Goal: Task Accomplishment & Management: Manage account settings

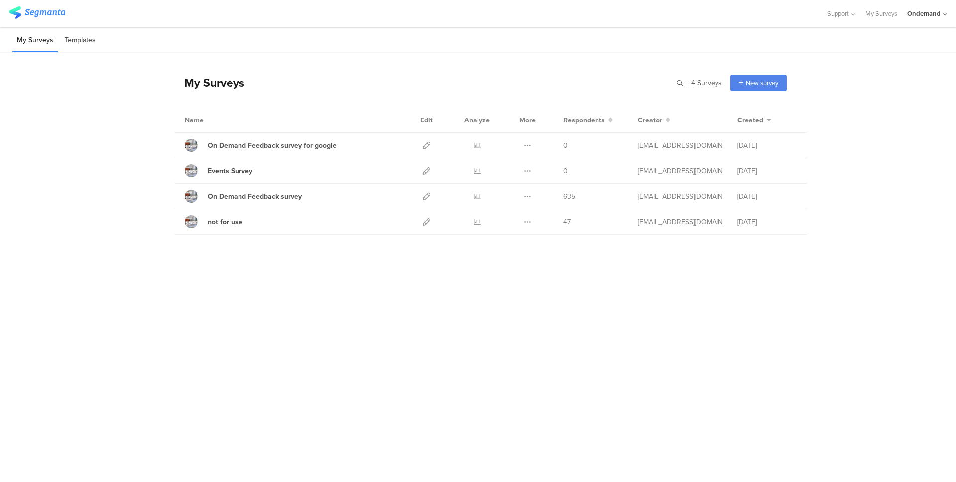
click at [87, 45] on li "Templates" at bounding box center [80, 40] width 40 height 23
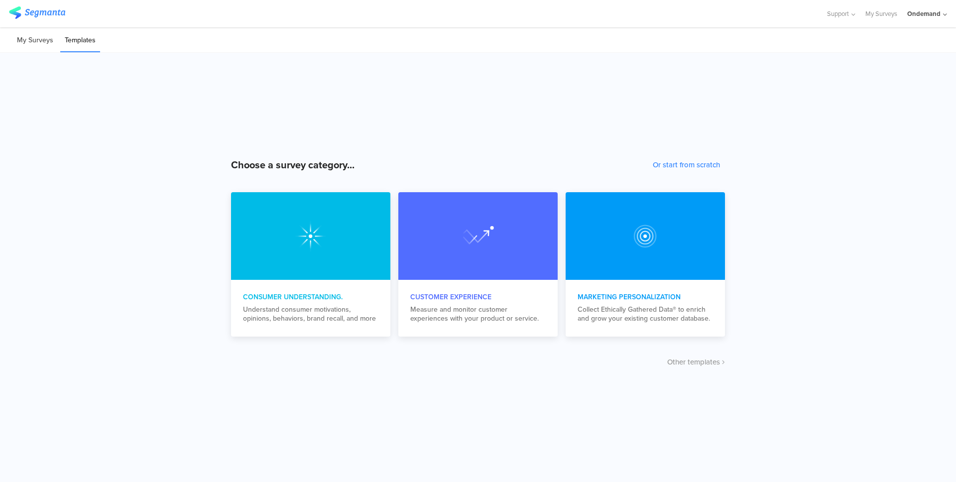
click at [43, 40] on li "My Surveys" at bounding box center [34, 40] width 45 height 23
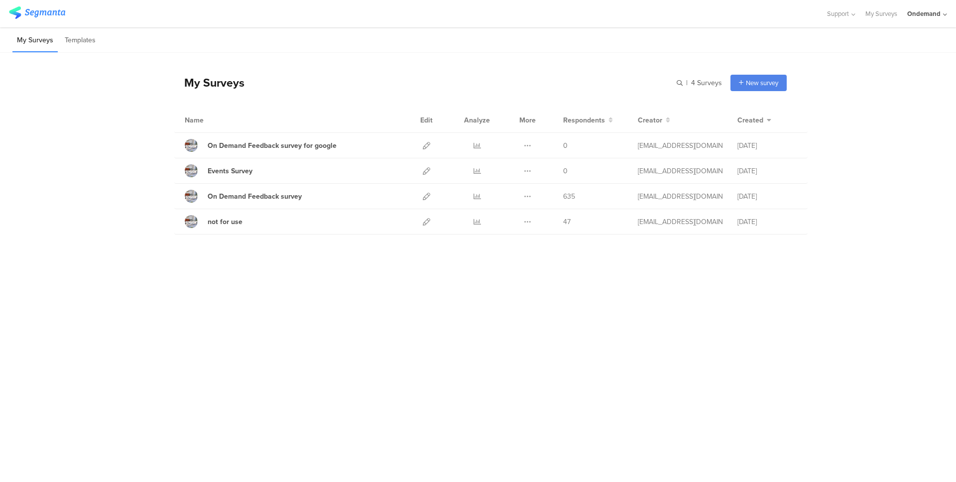
click at [875, 155] on div "My Surveys | 4 Surveys New survey Start from scratch Choose from templates Name…" at bounding box center [478, 151] width 956 height 197
click at [840, 13] on span "Support" at bounding box center [838, 13] width 22 height 9
click at [768, 74] on div "Live Chat" at bounding box center [792, 69] width 124 height 22
click at [917, 9] on div "Ondemand" at bounding box center [923, 13] width 33 height 9
click at [771, 62] on div "My Surveys | 4 Surveys New survey Start from scratch Choose from templates Name…" at bounding box center [480, 144] width 612 height 182
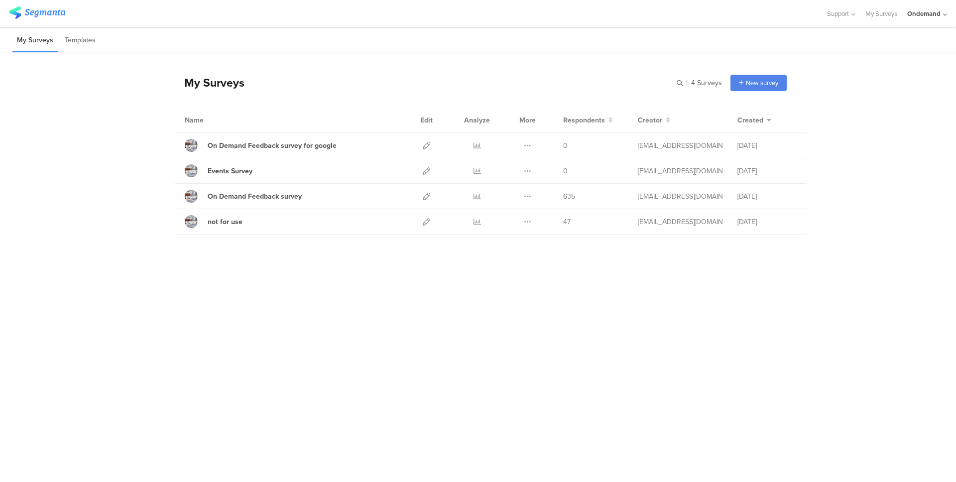
click at [952, 21] on div "Support Help Center Live Chat My Surveys Ondemand ACCOUNTS Ondemand Admin Creat…" at bounding box center [478, 13] width 956 height 27
click at [936, 16] on div "Ondemand" at bounding box center [923, 13] width 33 height 9
click at [939, 63] on icon at bounding box center [939, 65] width 6 height 6
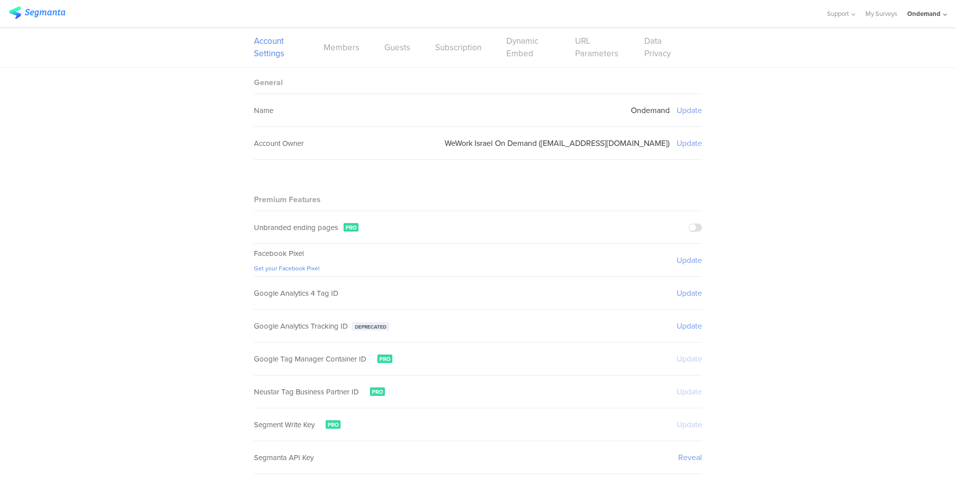
click at [930, 59] on div "Account Settings Members Guests Subscription Dynamic Embed URL Parameters Data …" at bounding box center [478, 47] width 956 height 40
